Goal: Book appointment/travel/reservation

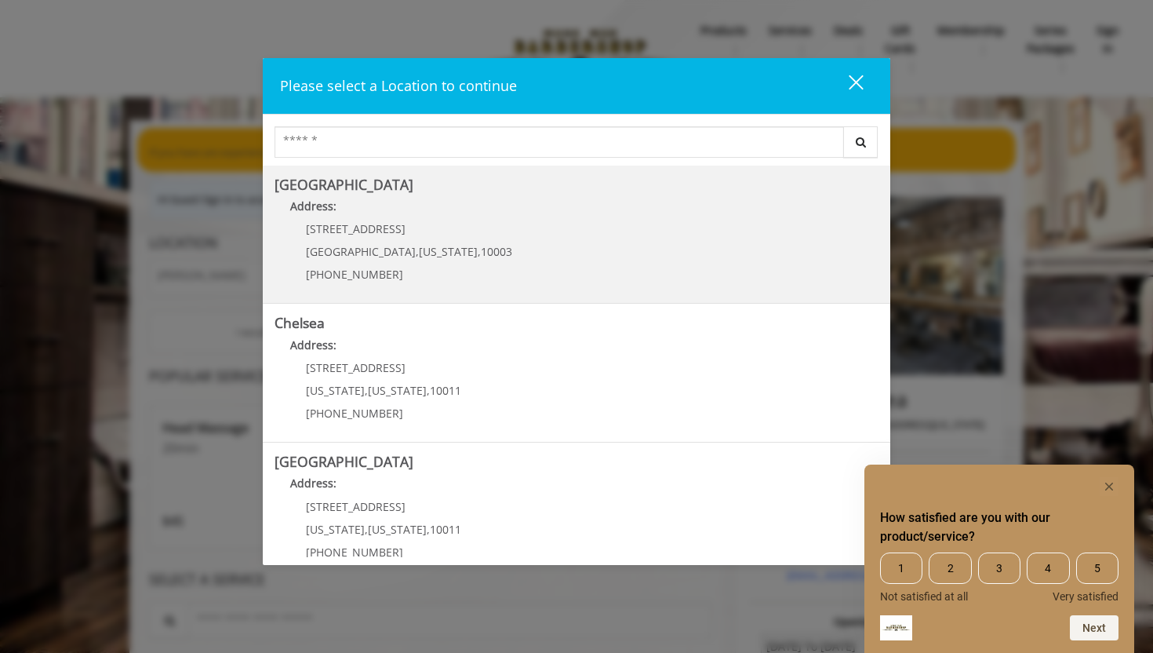
click at [556, 257] on Village "Greenwich Village Address: 60 E 8th St Manhattan , New York , 10003 (212) 598-1…" at bounding box center [577, 234] width 604 height 115
